Goal: Task Accomplishment & Management: Manage account settings

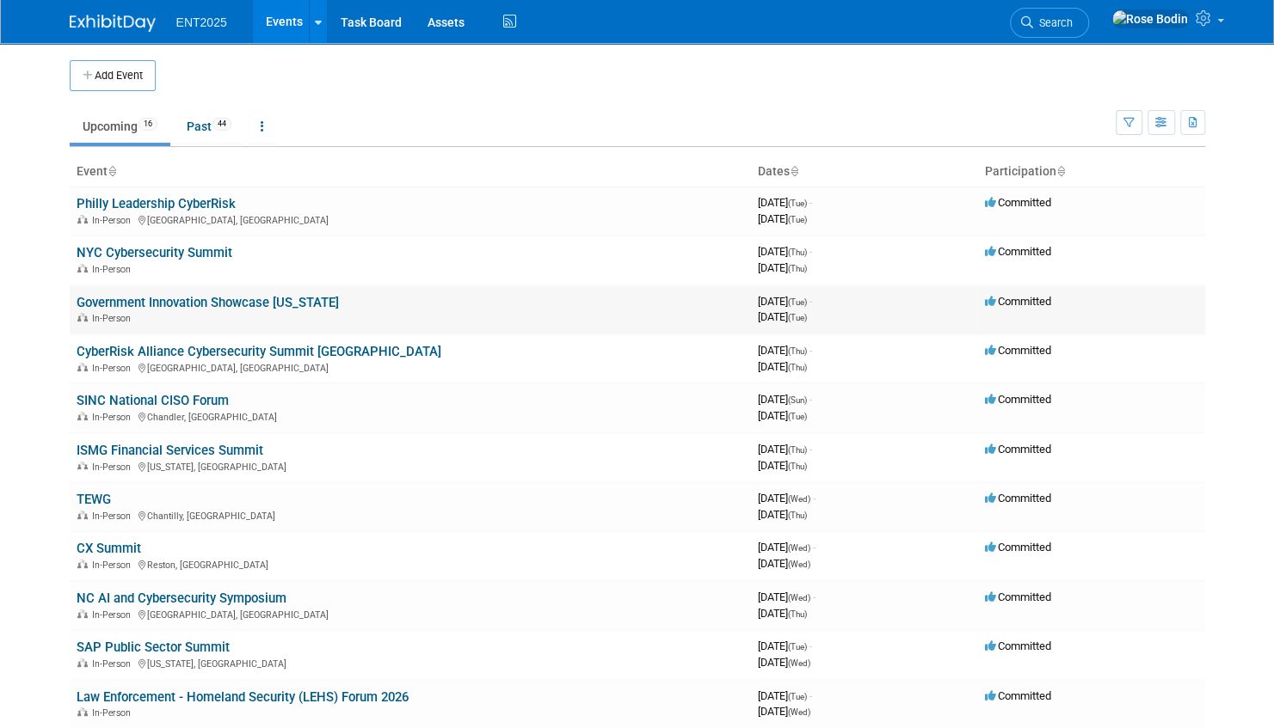
click at [236, 301] on link "Government Innovation Showcase [US_STATE]" at bounding box center [208, 302] width 262 height 15
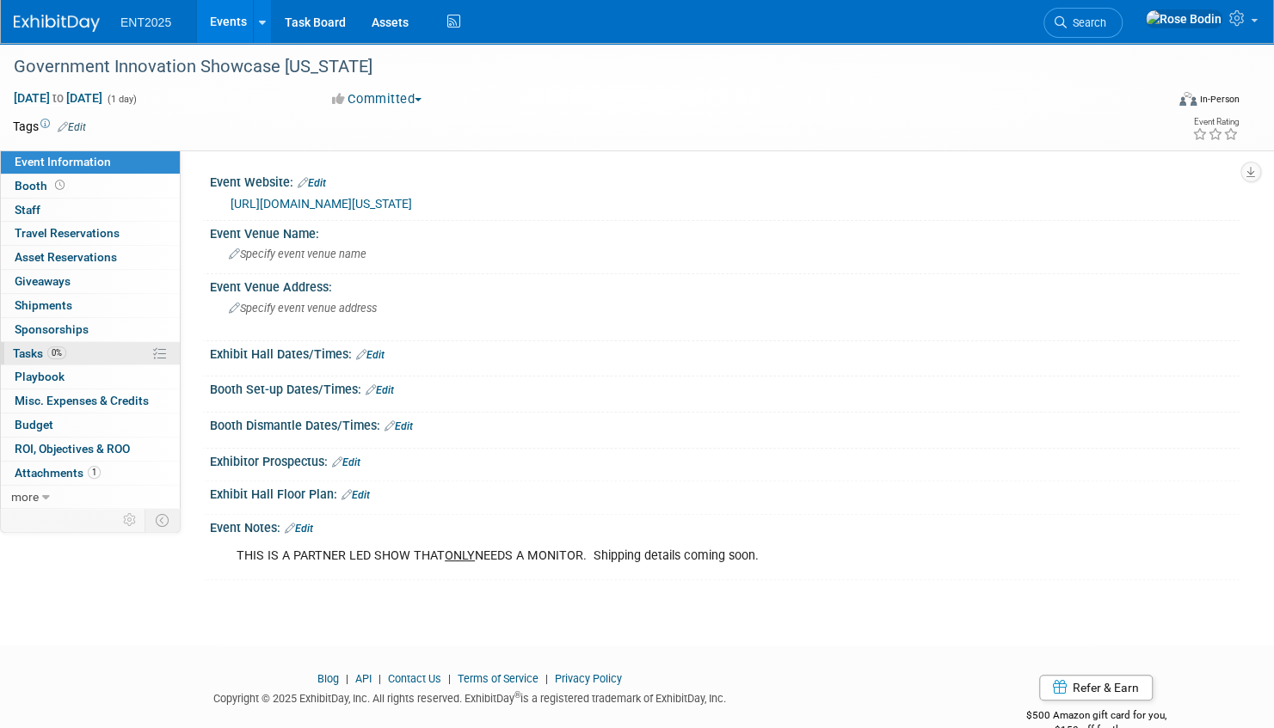
click at [105, 354] on link "0% Tasks 0%" at bounding box center [90, 353] width 179 height 23
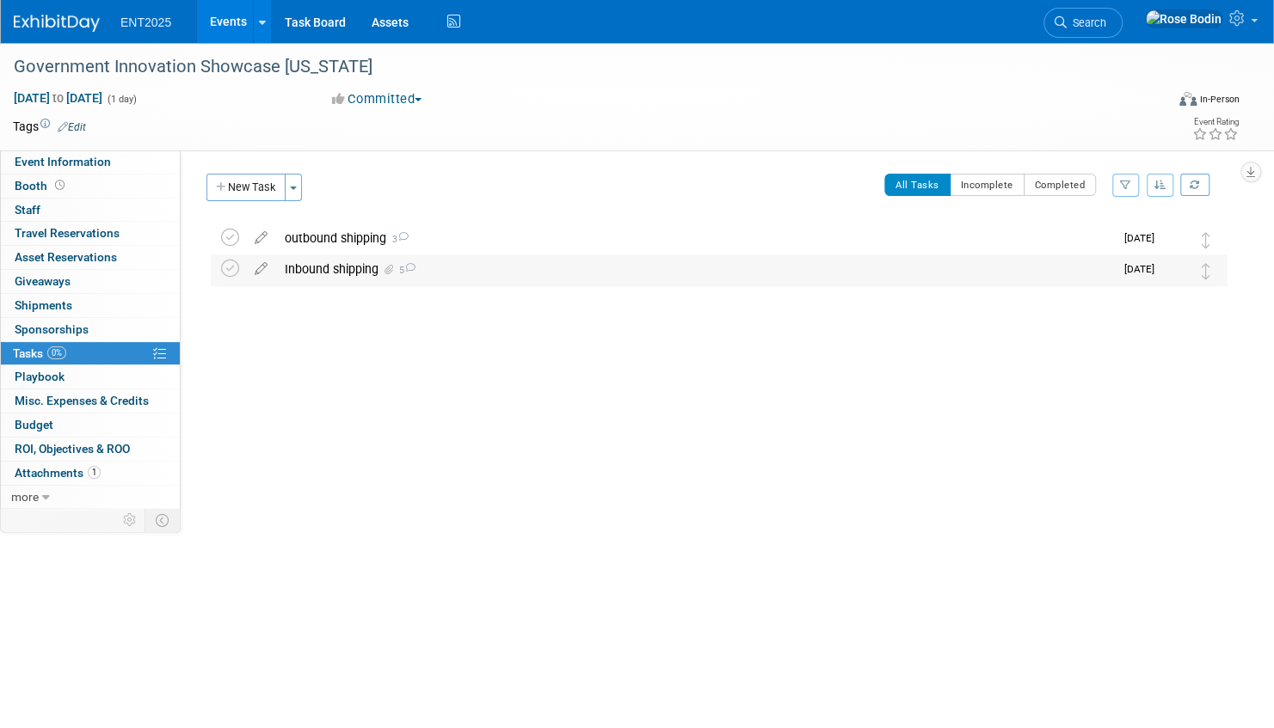
click at [471, 273] on div "Inbound shipping 5" at bounding box center [695, 269] width 838 height 29
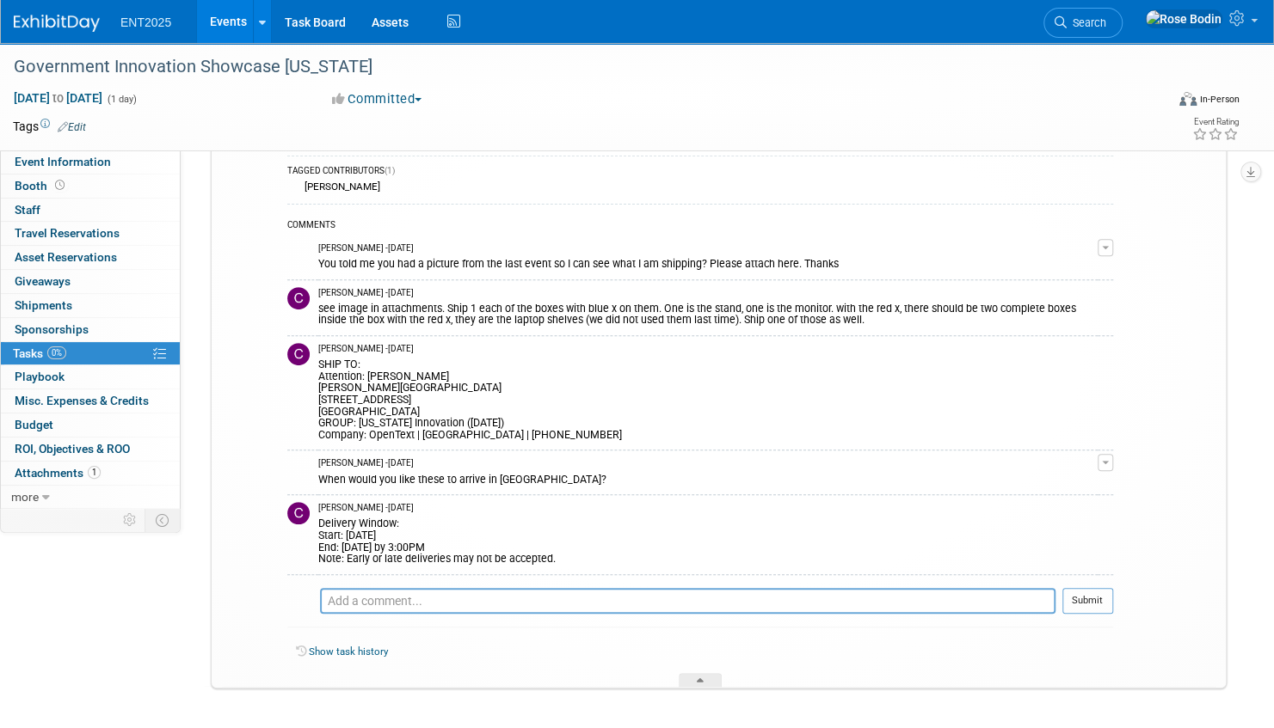
scroll to position [306, 0]
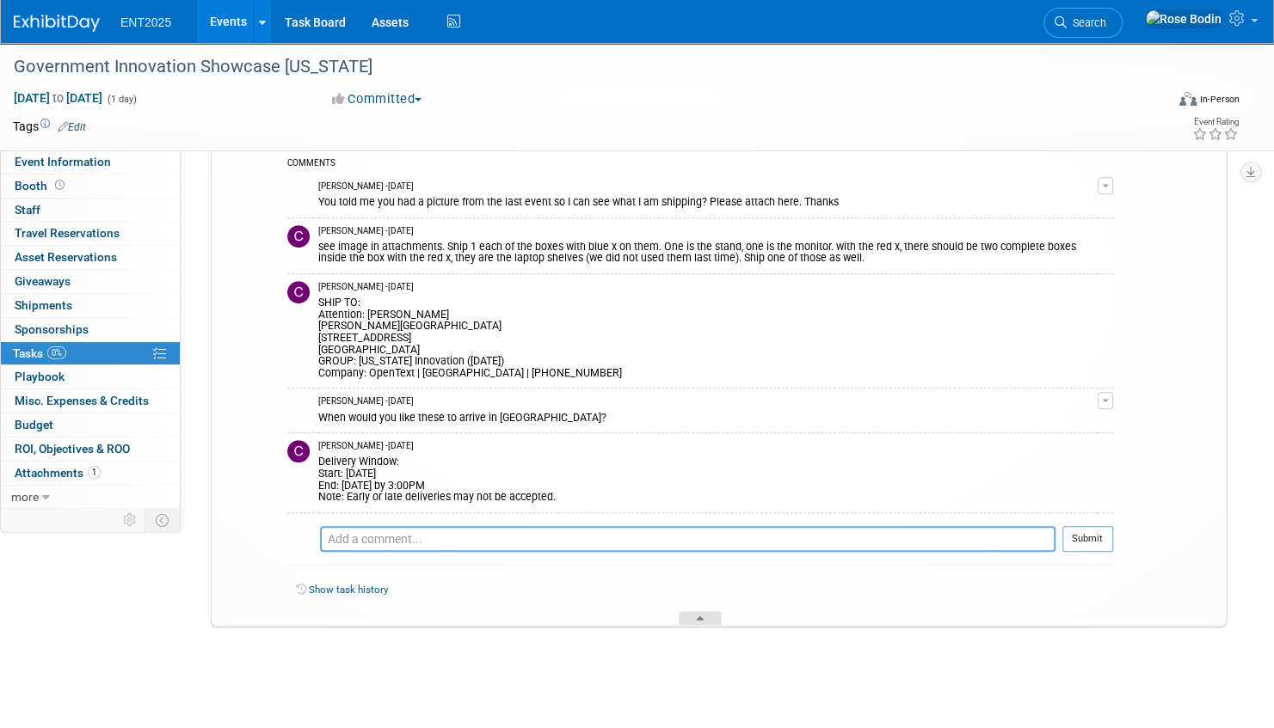
click at [701, 611] on div at bounding box center [699, 618] width 43 height 15
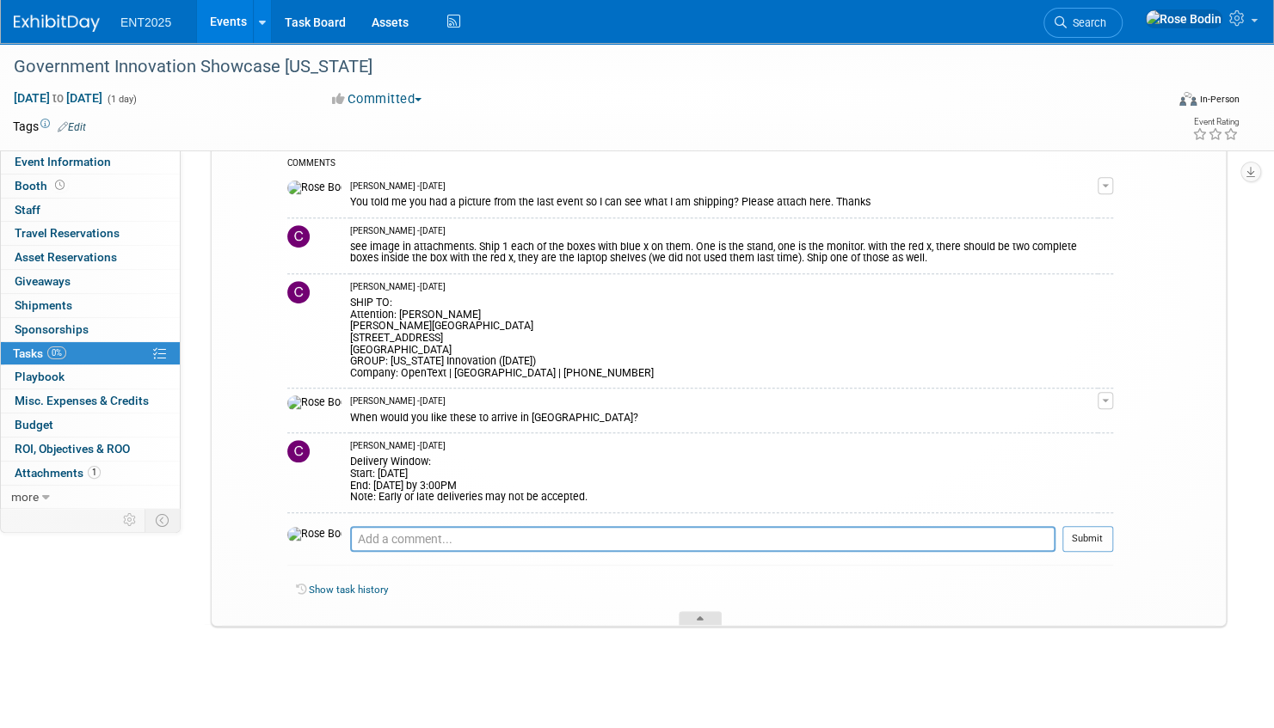
scroll to position [0, 0]
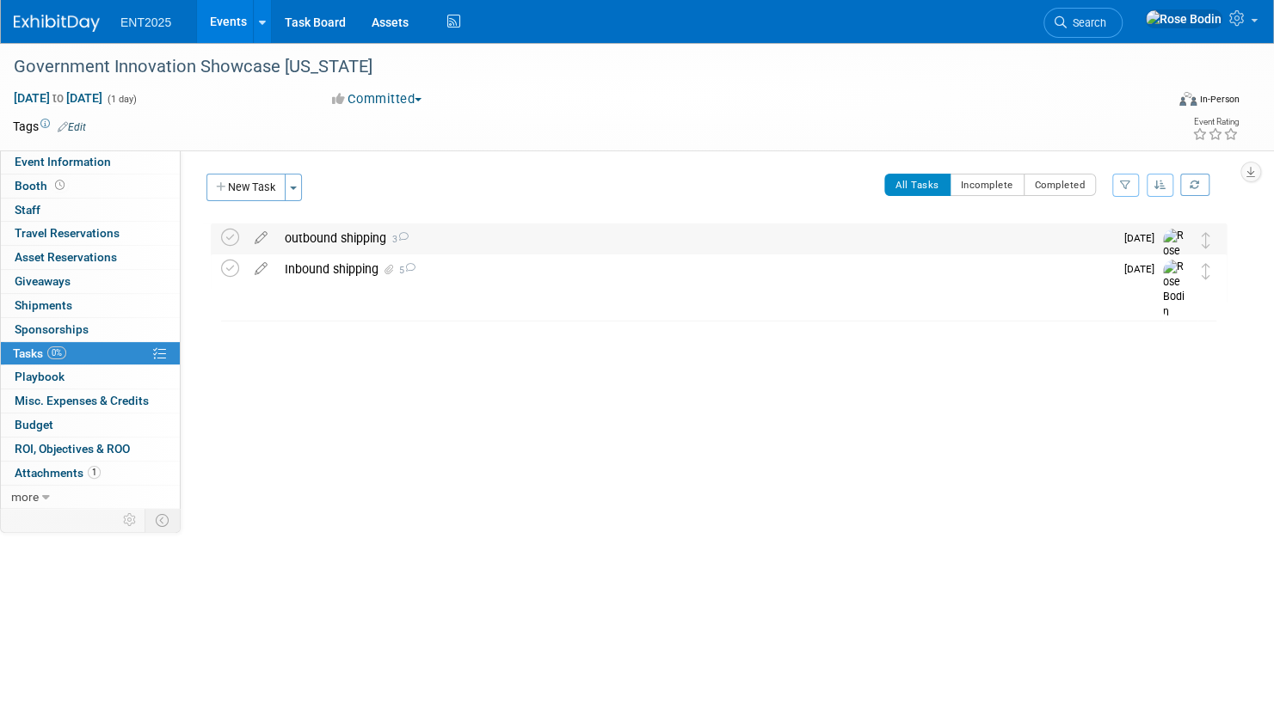
click at [552, 247] on div "outbound shipping 3" at bounding box center [695, 238] width 838 height 29
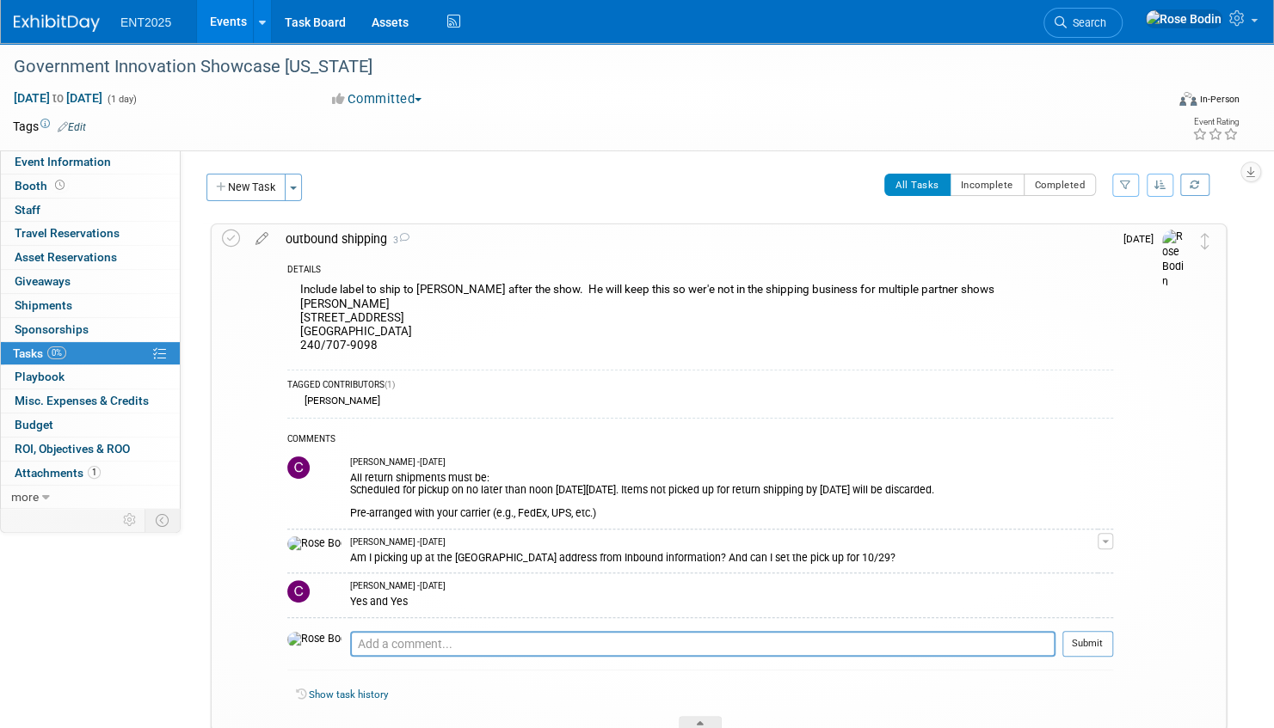
click at [228, 21] on link "Events" at bounding box center [228, 21] width 63 height 43
